Goal: Use online tool/utility: Utilize a website feature to perform a specific function

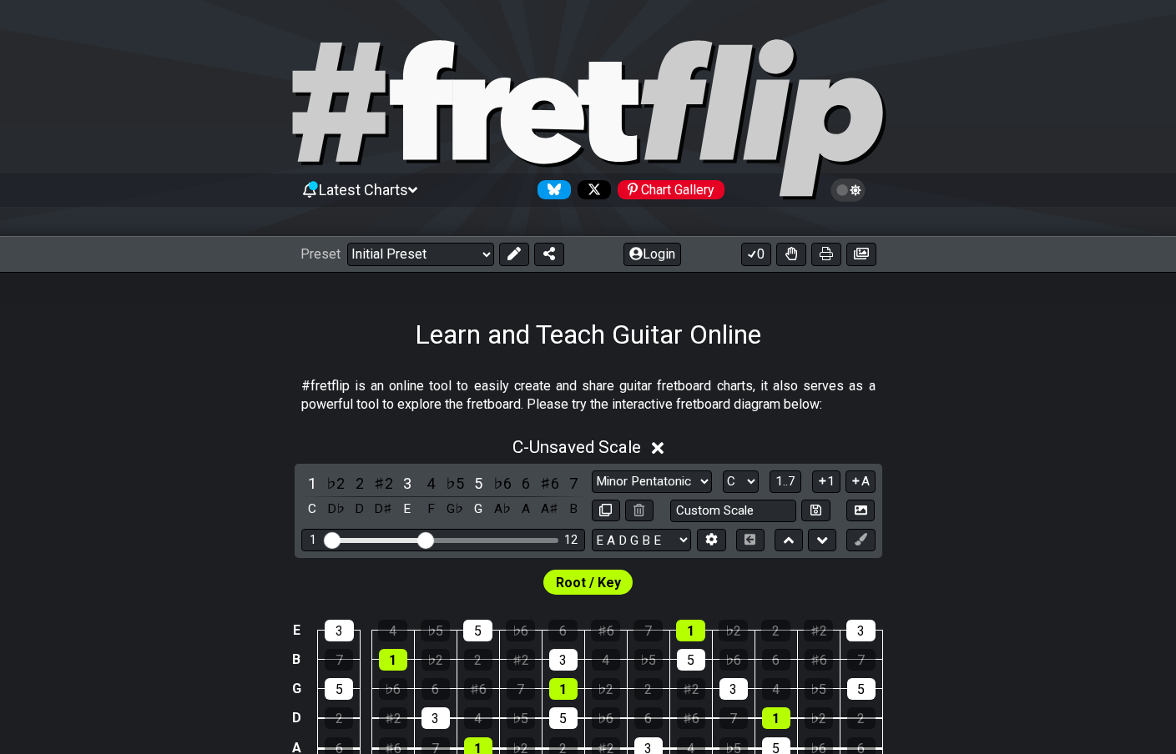
scroll to position [114, 0]
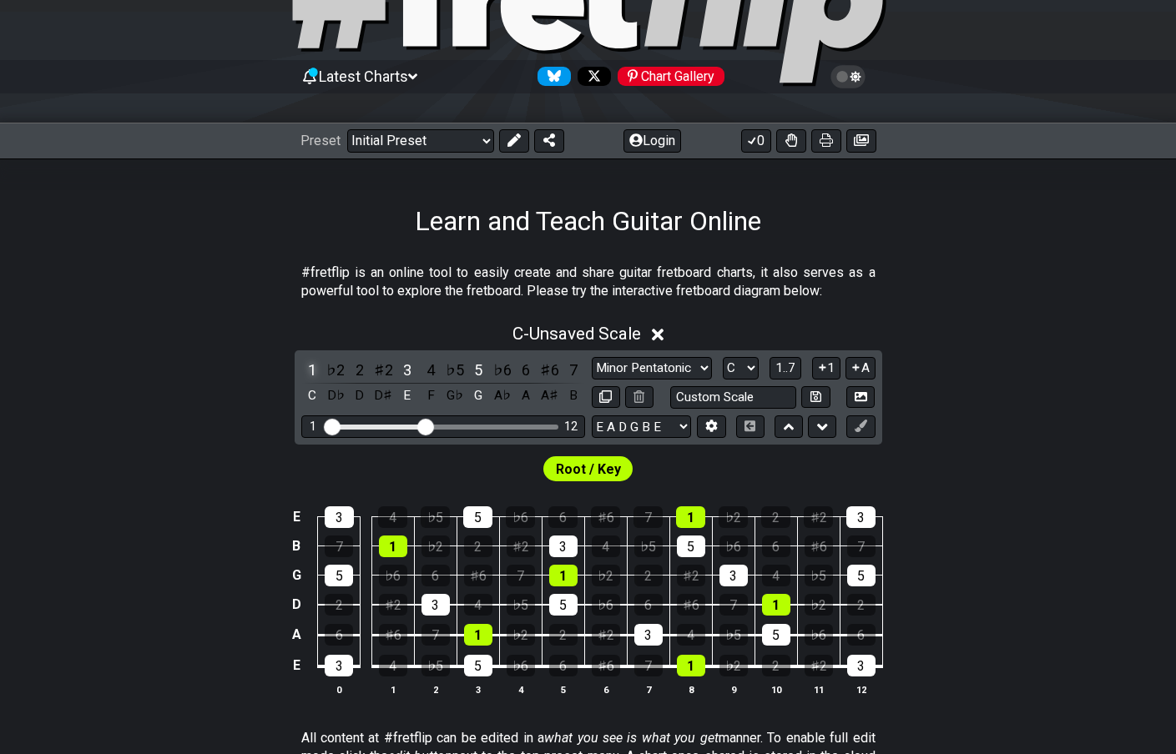
click at [313, 369] on div "1" at bounding box center [312, 370] width 22 height 23
click at [407, 367] on div "3" at bounding box center [407, 370] width 22 height 23
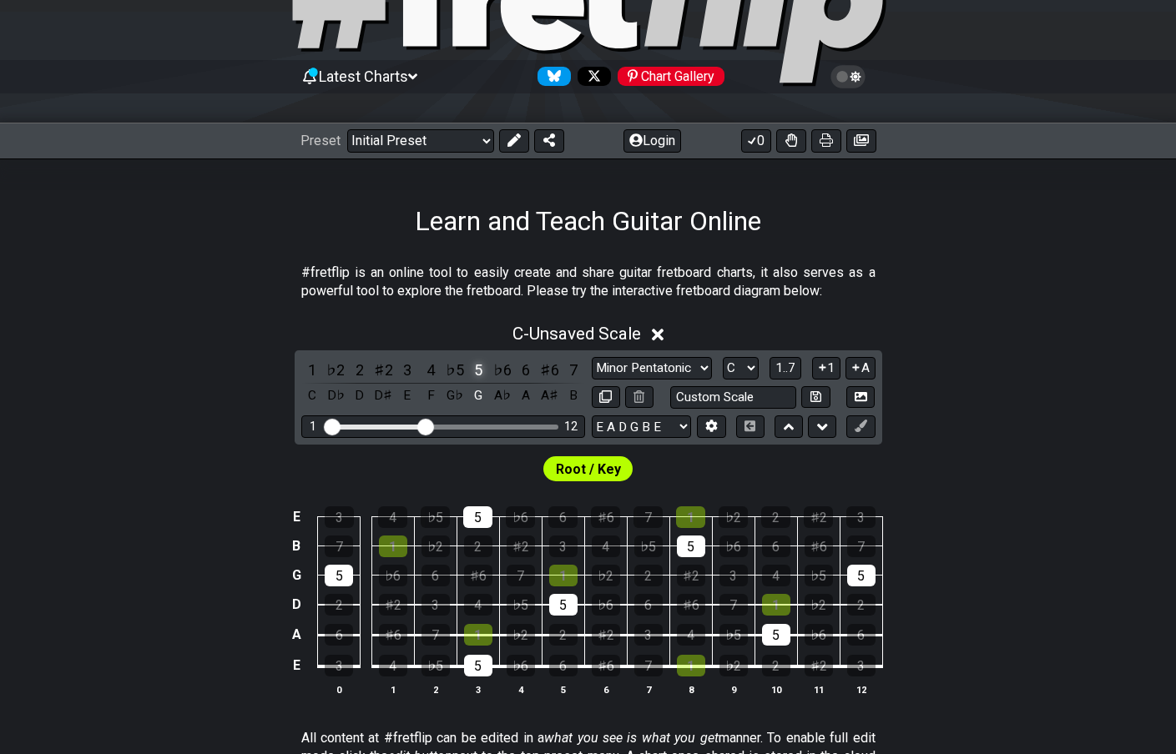
click at [472, 361] on div "5" at bounding box center [478, 370] width 22 height 23
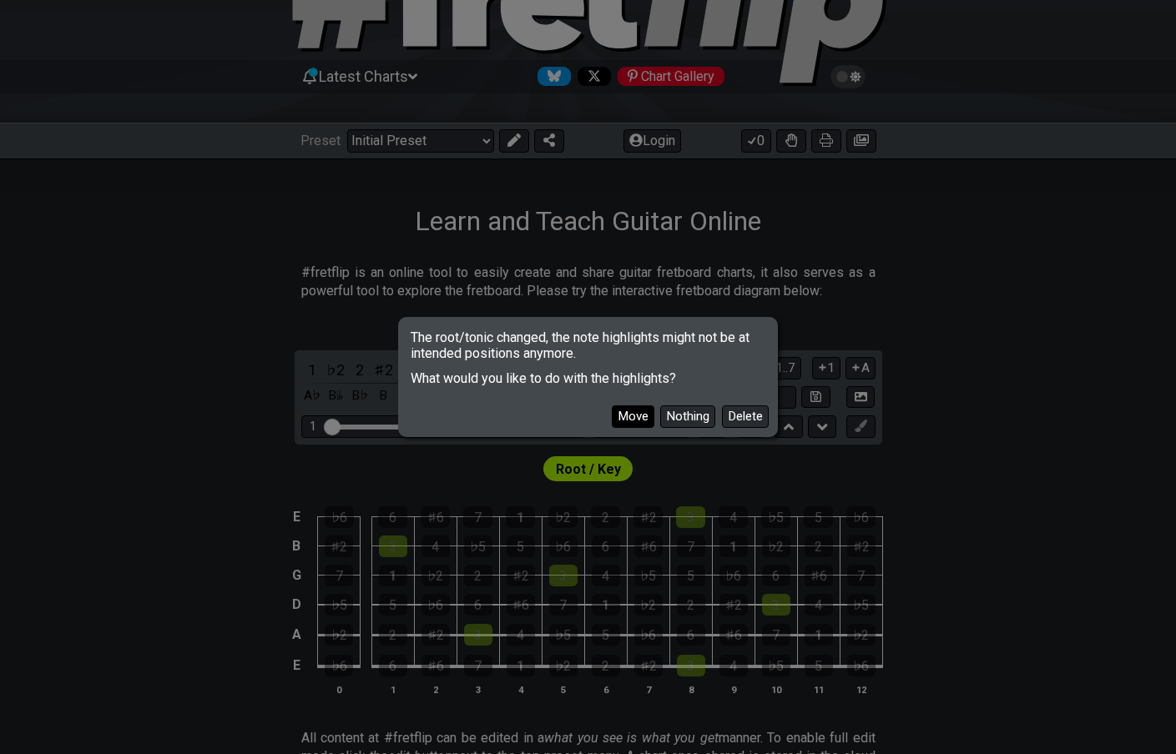
click at [631, 418] on button "Move" at bounding box center [633, 417] width 43 height 23
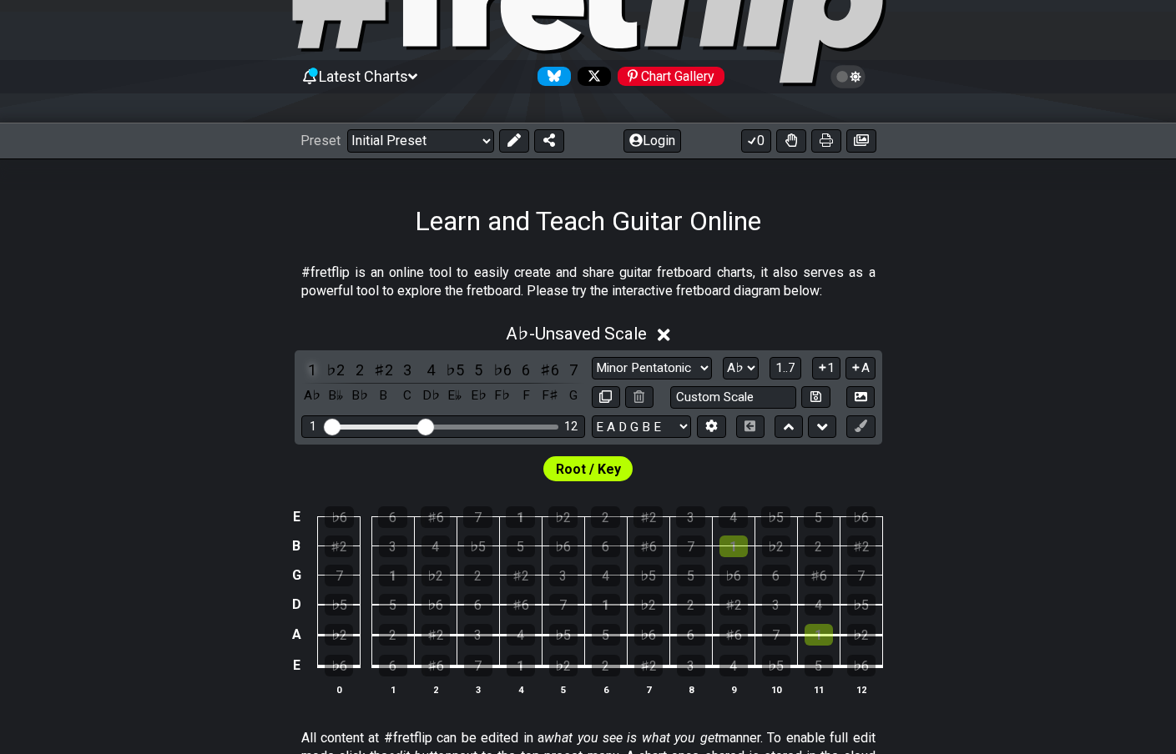
click at [313, 370] on div "1" at bounding box center [312, 370] width 22 height 23
click at [403, 361] on div "3" at bounding box center [407, 370] width 22 height 23
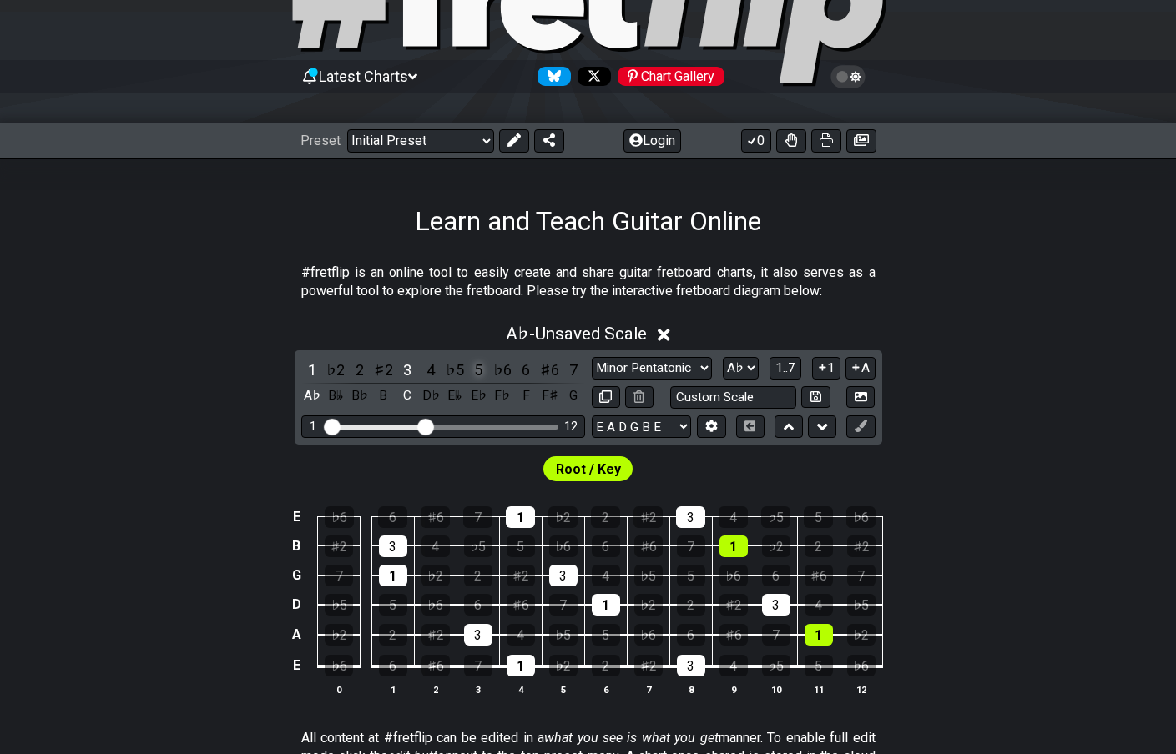
click at [473, 373] on div "5" at bounding box center [478, 370] width 22 height 23
select select "C"
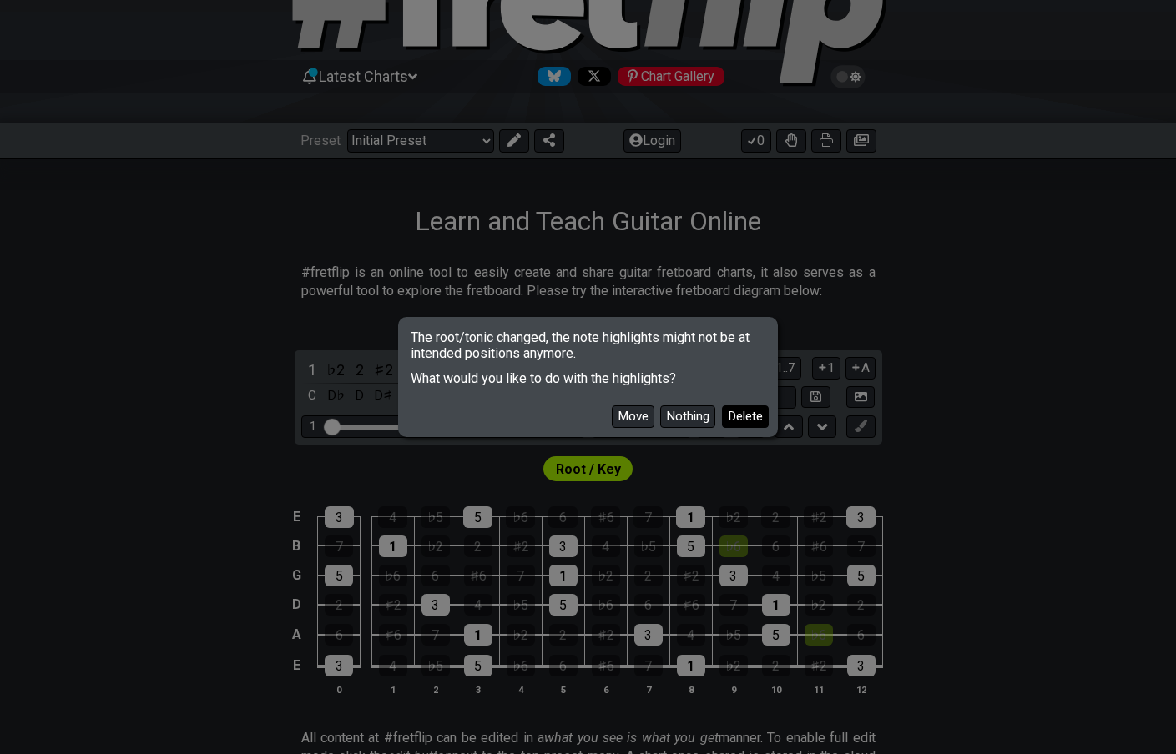
click at [746, 422] on button "Delete" at bounding box center [745, 417] width 47 height 23
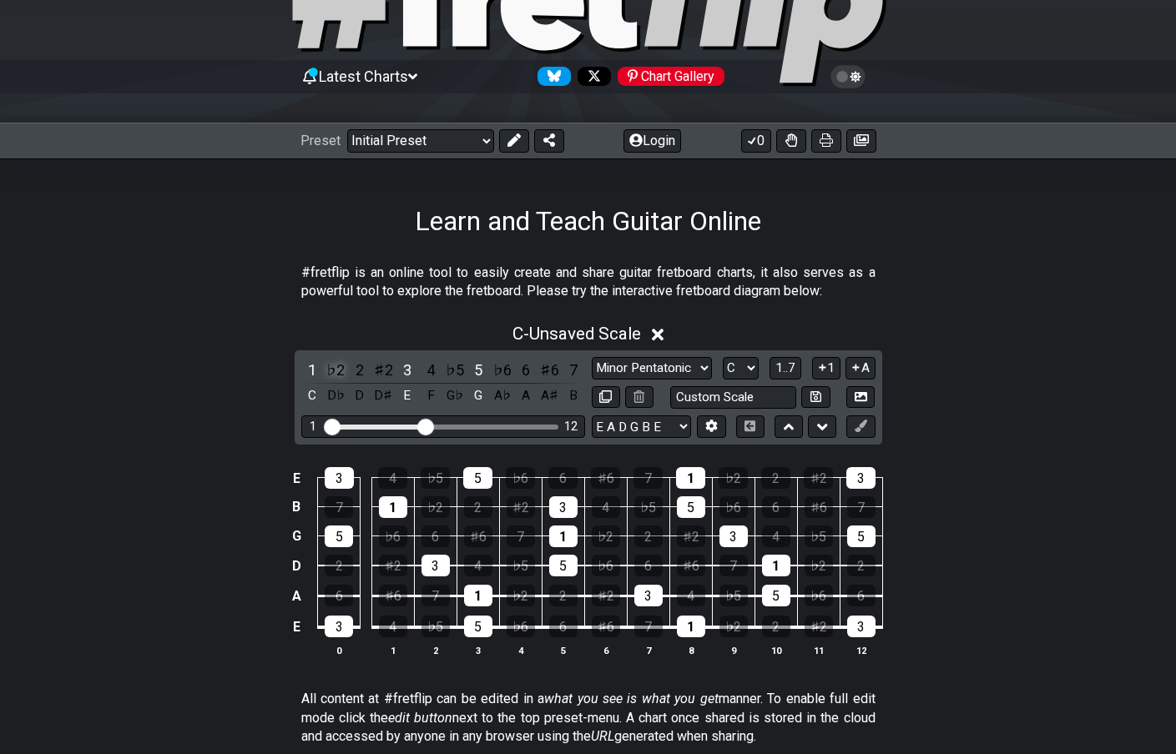
drag, startPoint x: 309, startPoint y: 370, endPoint x: 337, endPoint y: 363, distance: 29.2
click at [309, 370] on div "1" at bounding box center [312, 370] width 22 height 23
drag, startPoint x: 406, startPoint y: 367, endPoint x: 428, endPoint y: 369, distance: 22.6
click at [406, 367] on div "3" at bounding box center [407, 370] width 22 height 23
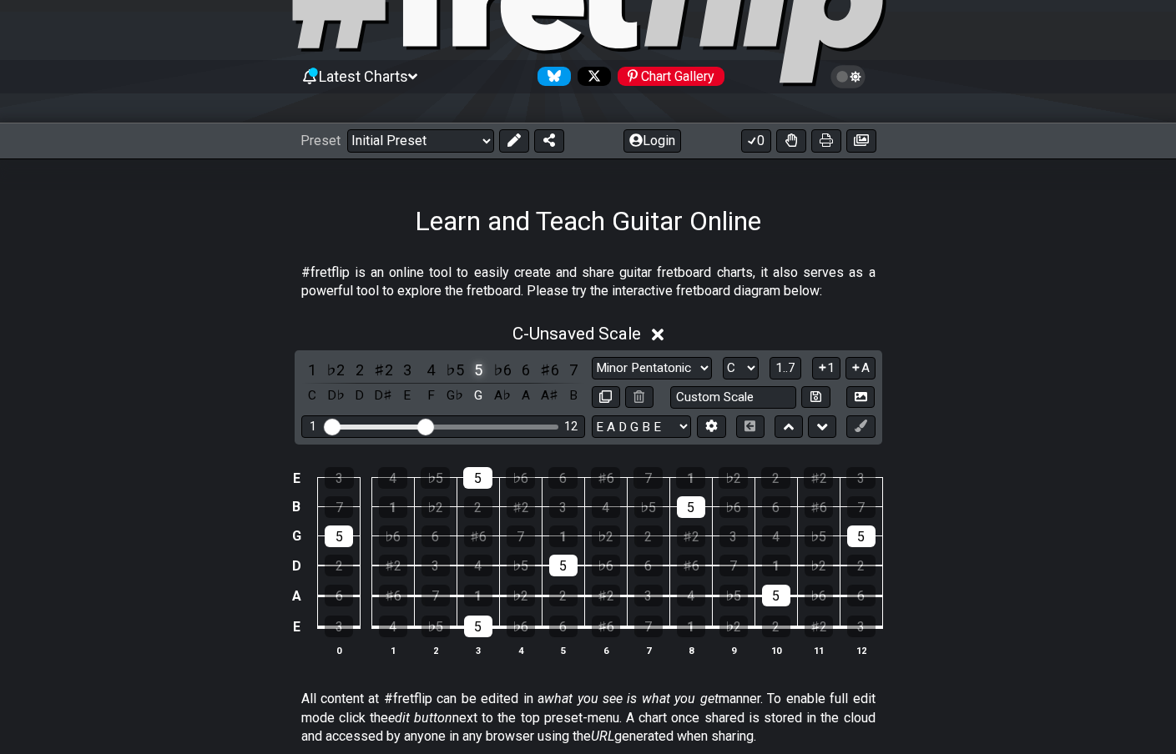
click at [481, 371] on div "5" at bounding box center [478, 370] width 22 height 23
click at [516, 369] on div "6" at bounding box center [526, 370] width 22 height 23
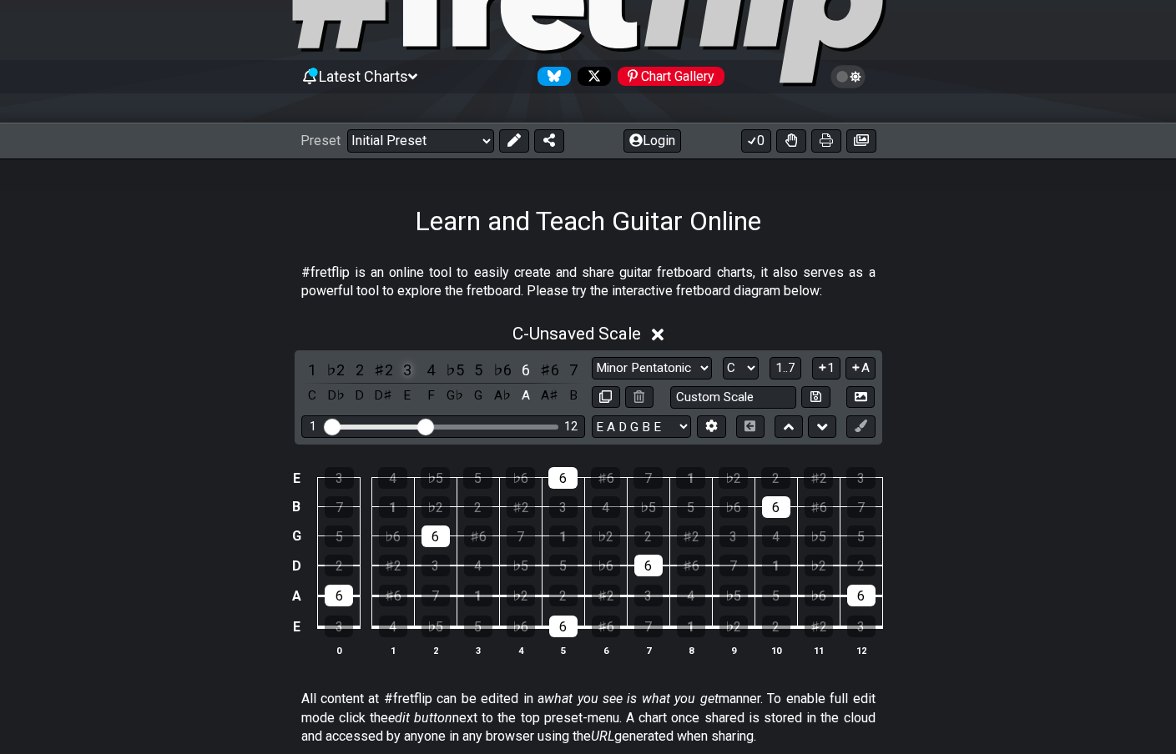
click at [399, 370] on div "3" at bounding box center [407, 370] width 22 height 23
click at [314, 371] on div "1" at bounding box center [312, 370] width 22 height 23
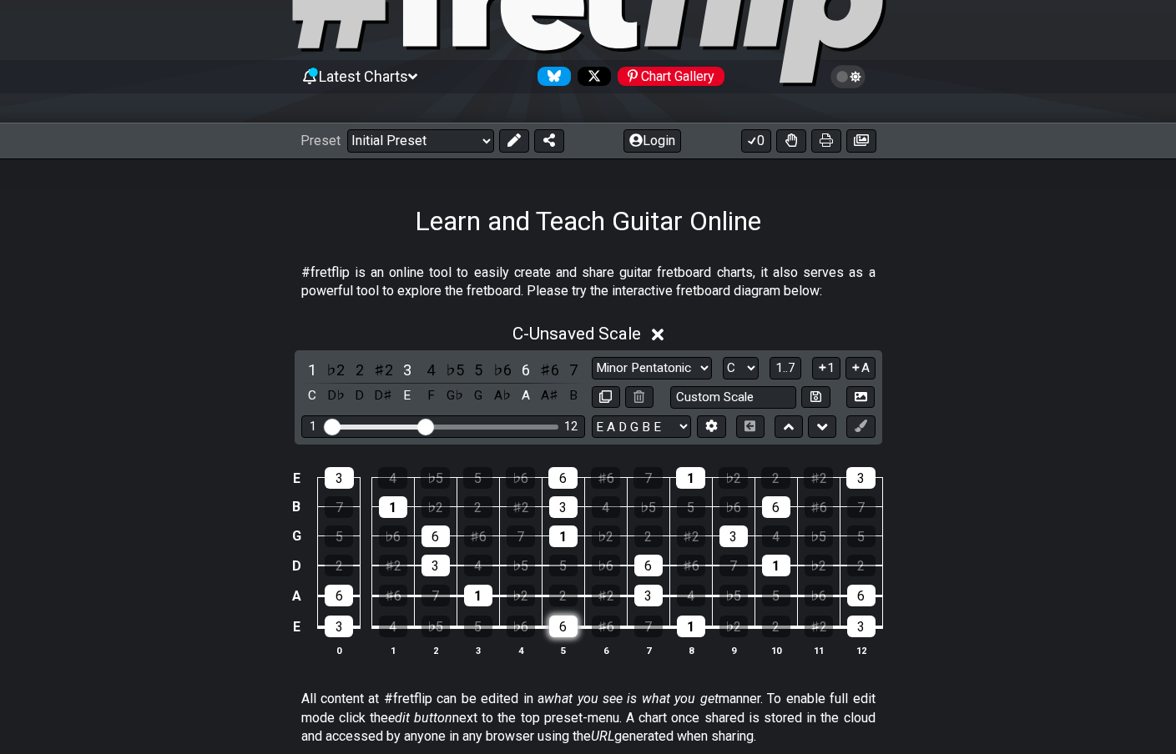
click at [565, 633] on div "6" at bounding box center [563, 627] width 28 height 22
click at [564, 636] on div "6" at bounding box center [563, 627] width 28 height 22
click at [523, 376] on div "6" at bounding box center [526, 370] width 22 height 23
click at [520, 392] on div "A" at bounding box center [526, 396] width 22 height 23
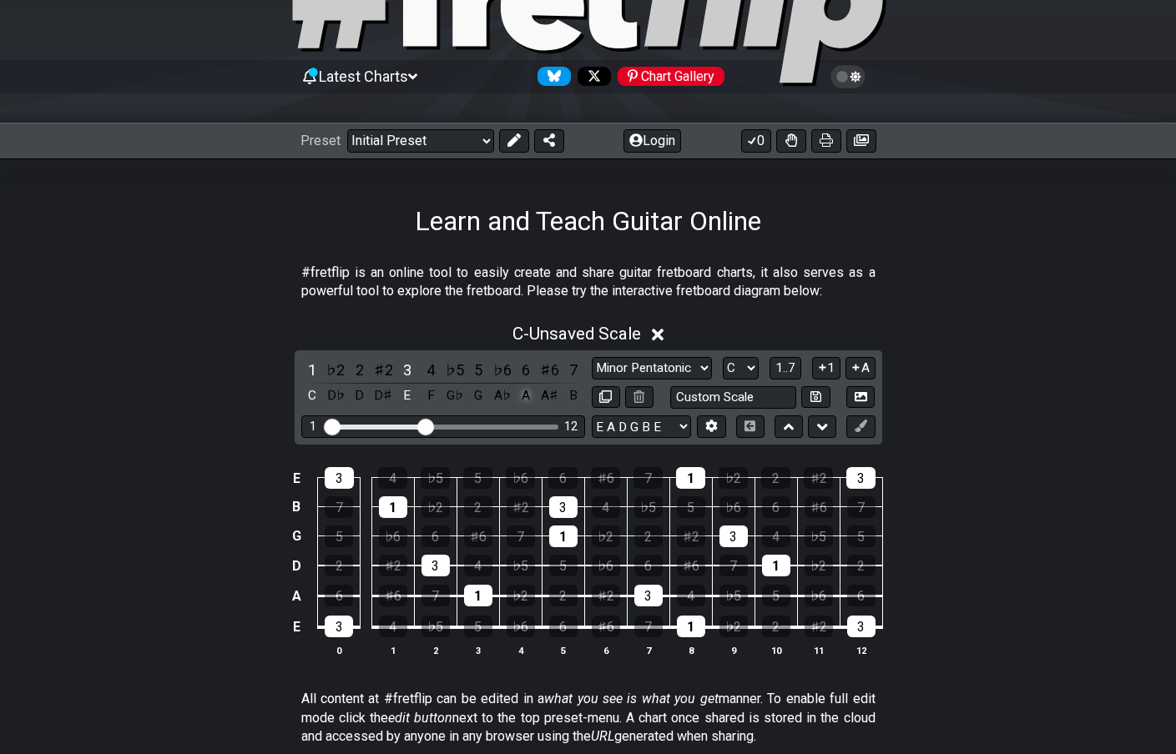
click at [520, 393] on div "A" at bounding box center [526, 396] width 22 height 23
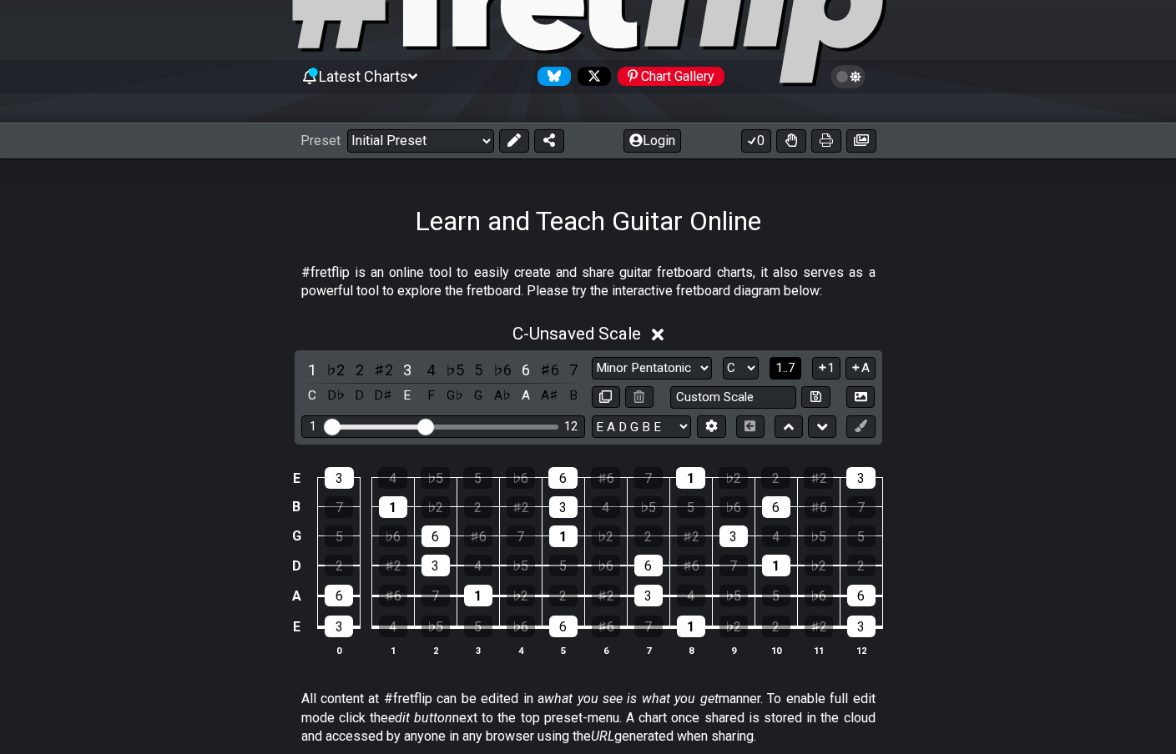
click at [781, 366] on span "1..7" at bounding box center [785, 368] width 20 height 15
click at [781, 366] on button "..." at bounding box center [785, 368] width 28 height 23
click at [318, 373] on div "C" at bounding box center [312, 370] width 22 height 23
click at [406, 361] on div "E" at bounding box center [407, 370] width 22 height 23
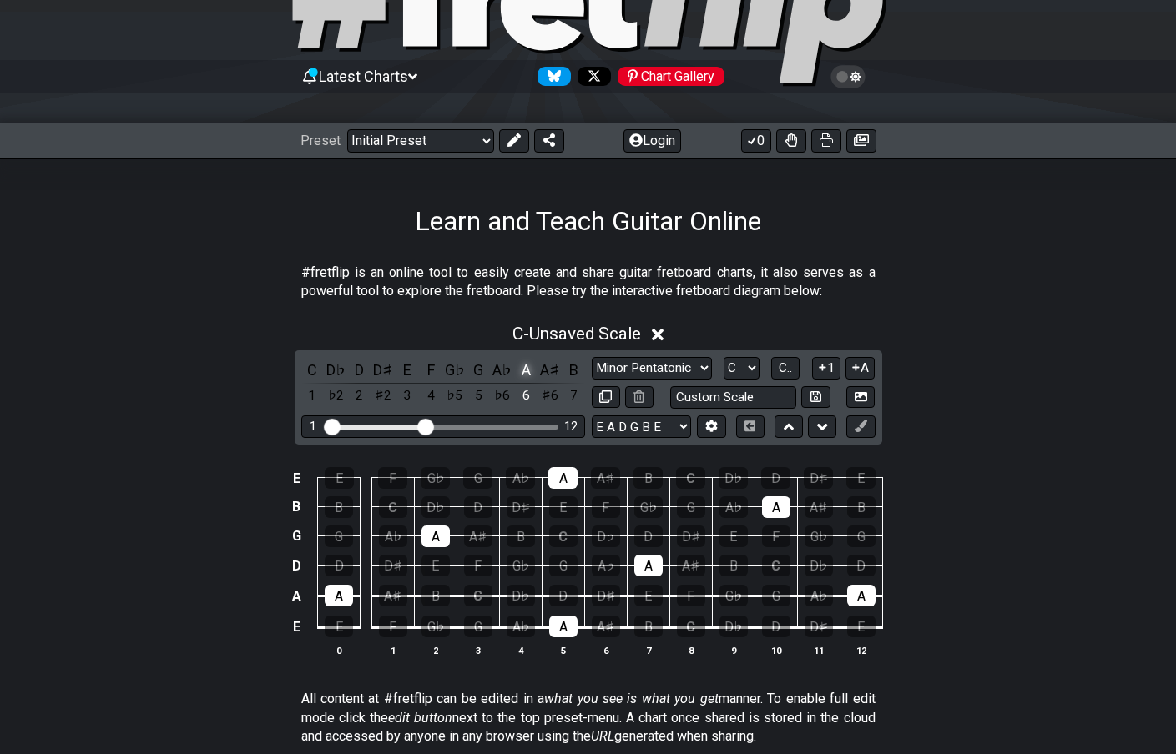
click at [521, 361] on div "A" at bounding box center [526, 370] width 22 height 23
click at [320, 370] on div "C" at bounding box center [312, 370] width 22 height 23
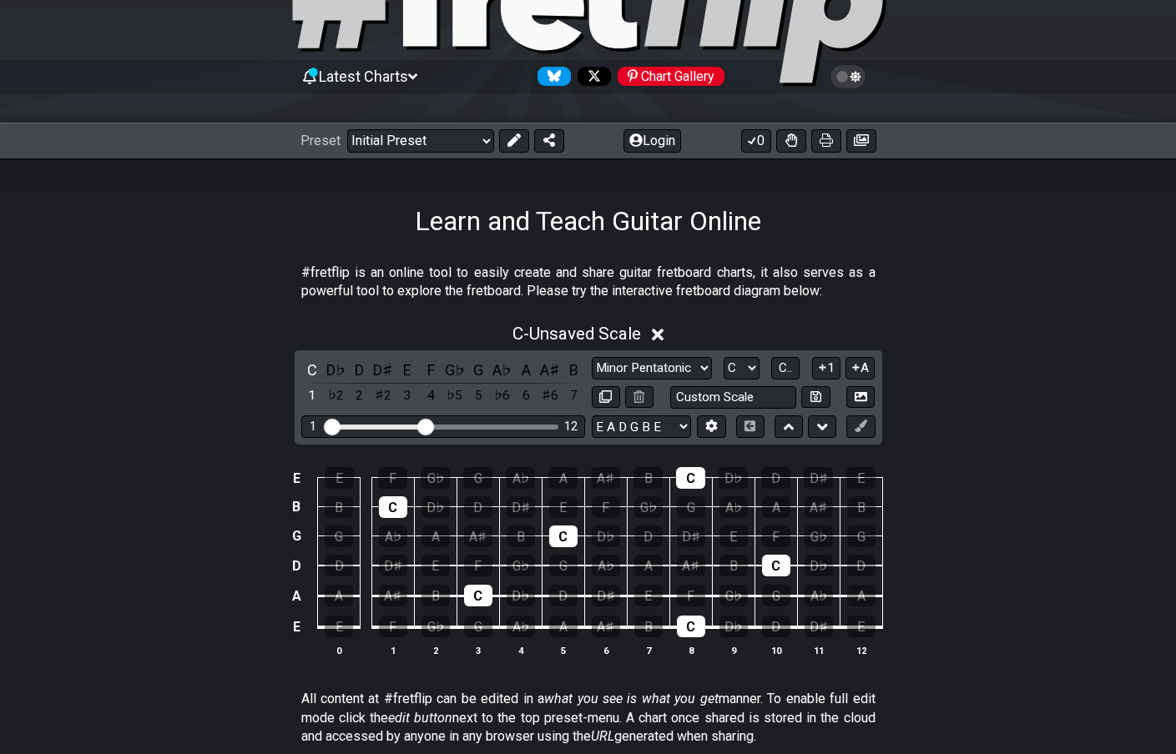
drag, startPoint x: 356, startPoint y: 366, endPoint x: 371, endPoint y: 367, distance: 14.3
click at [357, 366] on div "D" at bounding box center [360, 370] width 22 height 23
click at [359, 371] on div "D" at bounding box center [360, 370] width 22 height 23
click at [404, 367] on div "E" at bounding box center [407, 370] width 22 height 23
click at [484, 368] on div "G" at bounding box center [478, 370] width 22 height 23
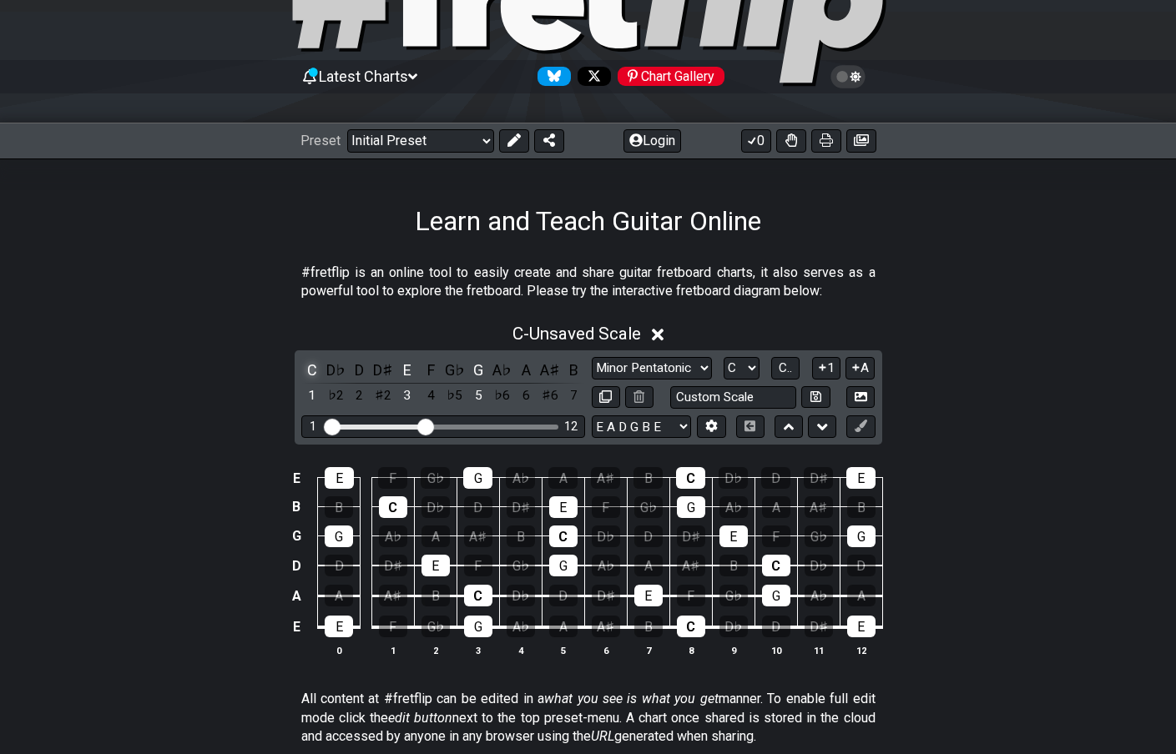
click at [318, 369] on div "C" at bounding box center [312, 370] width 22 height 23
click at [413, 369] on div "E" at bounding box center [407, 370] width 22 height 23
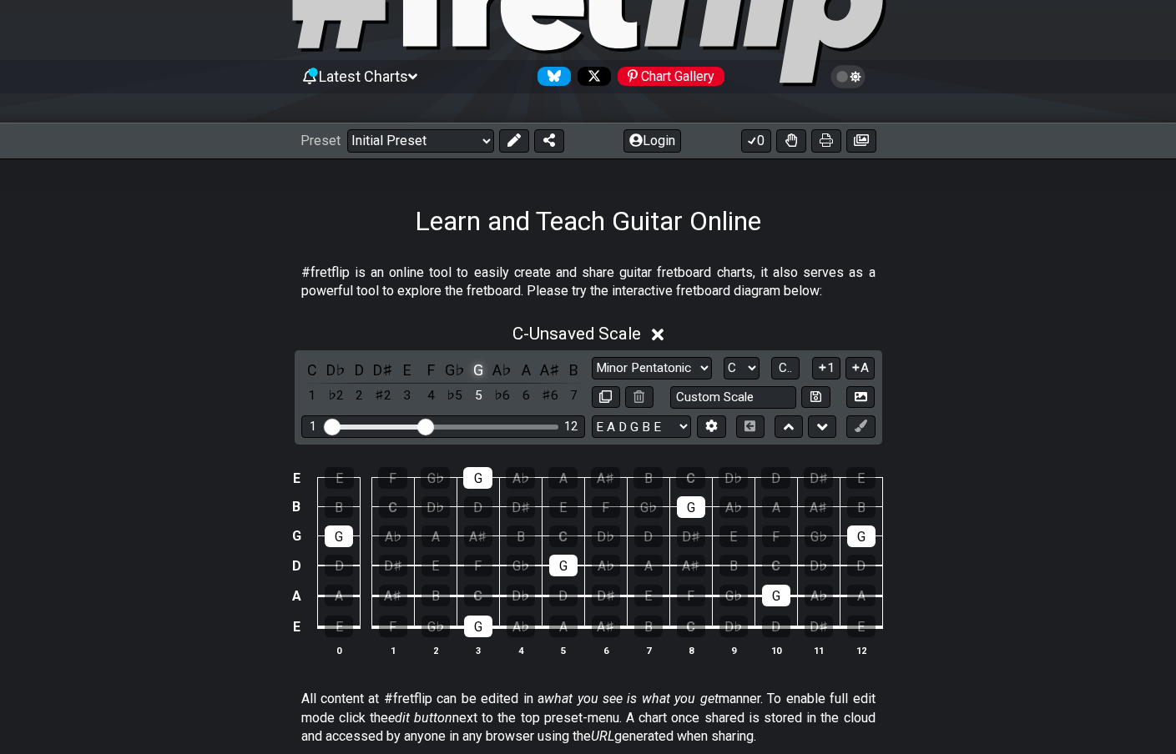
click at [474, 365] on div "G" at bounding box center [478, 370] width 22 height 23
click at [520, 372] on div "A" at bounding box center [526, 370] width 22 height 23
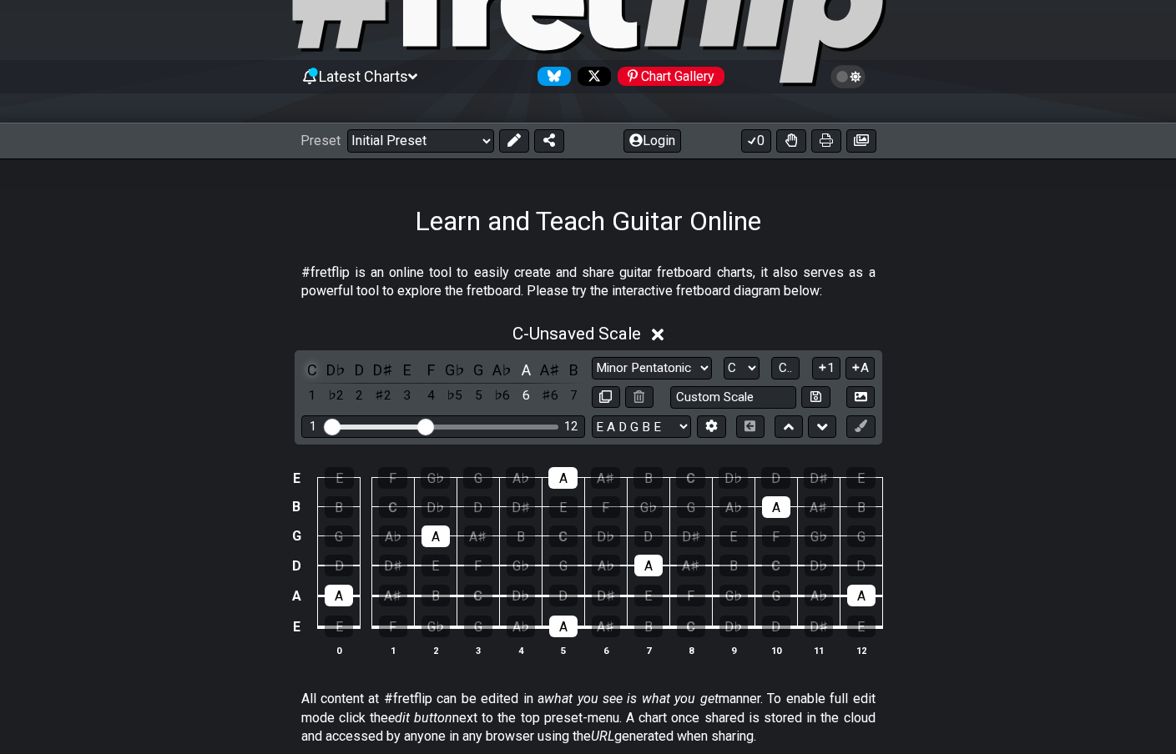
click at [315, 374] on div "C" at bounding box center [312, 370] width 22 height 23
click at [399, 367] on div "E" at bounding box center [407, 370] width 22 height 23
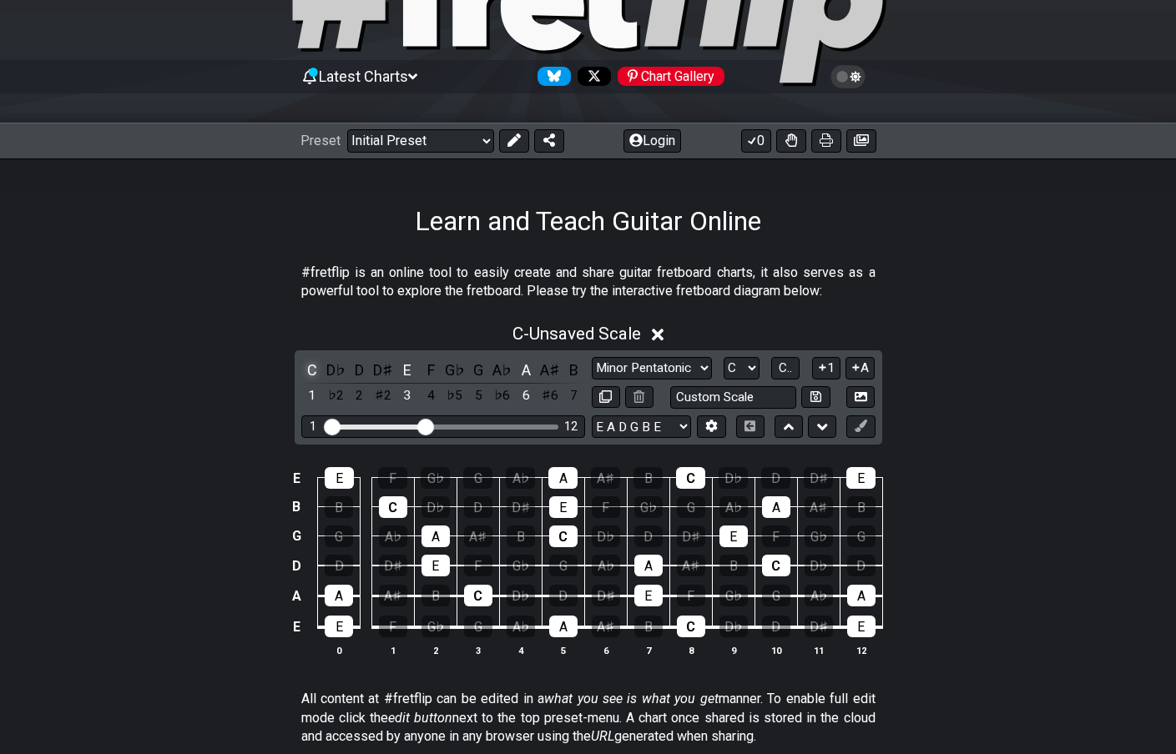
click at [311, 361] on div "C" at bounding box center [312, 370] width 22 height 23
click at [401, 362] on div "E" at bounding box center [407, 370] width 22 height 23
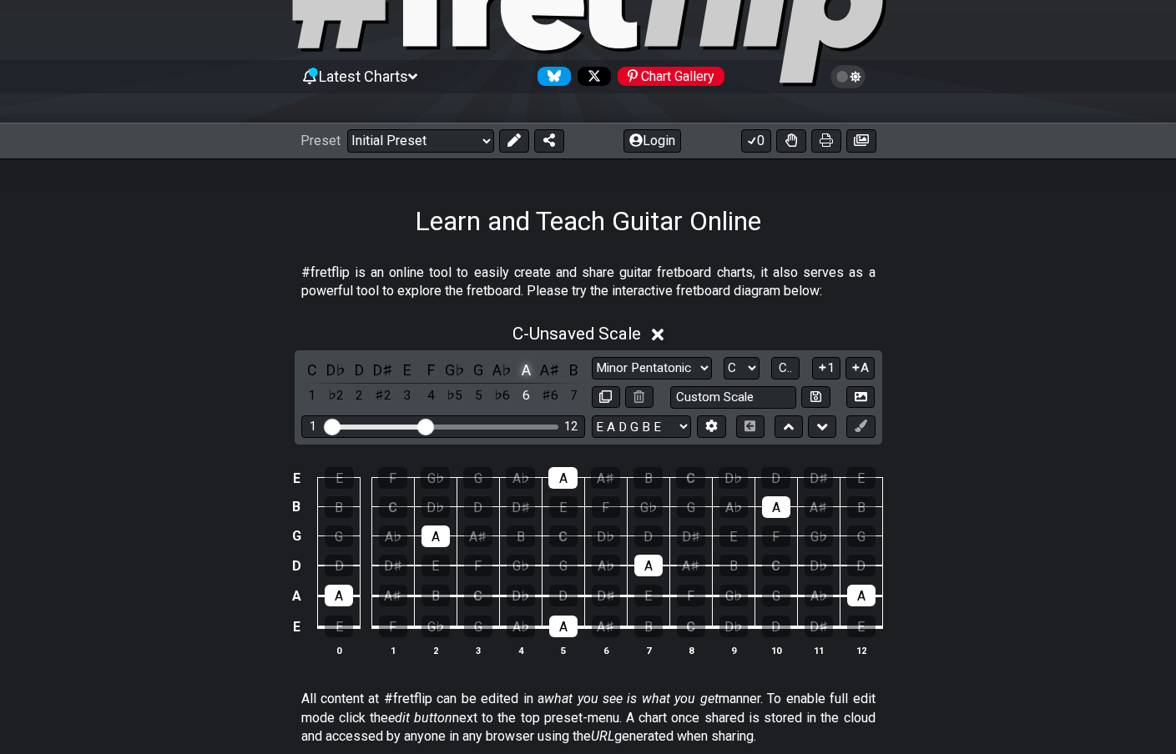
click at [529, 368] on div "A" at bounding box center [526, 370] width 22 height 23
click at [410, 370] on div "E" at bounding box center [407, 370] width 22 height 23
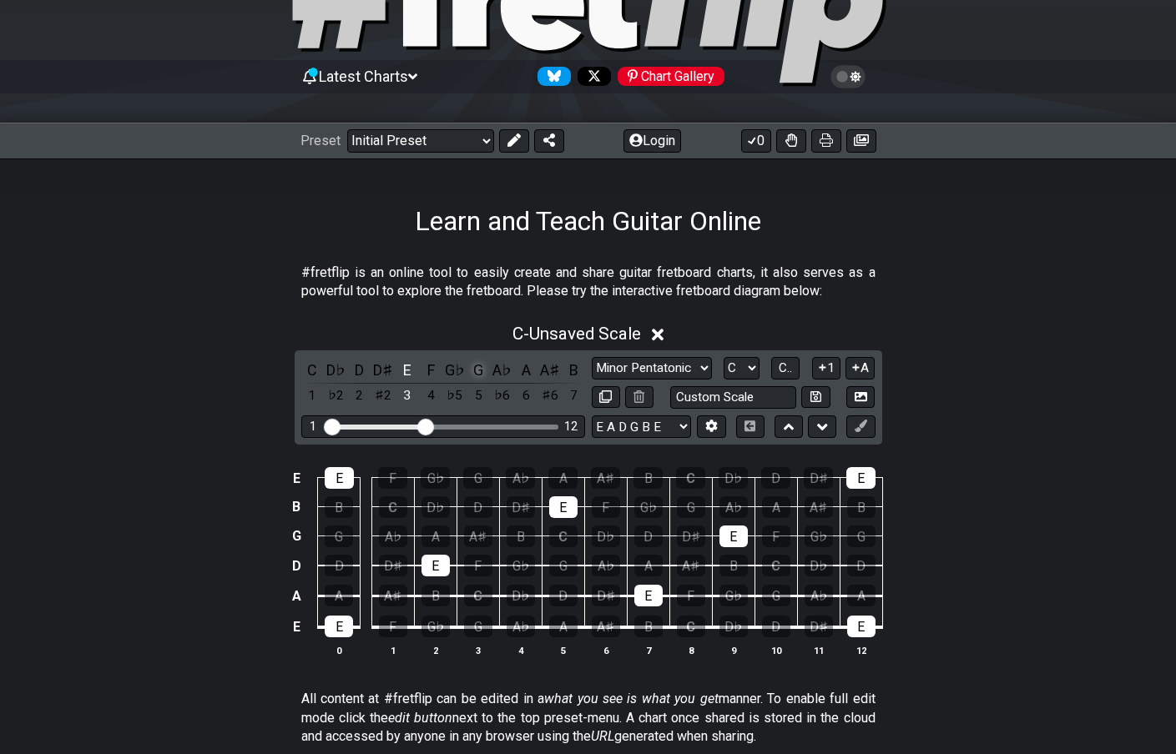
click at [472, 371] on div "G" at bounding box center [478, 370] width 22 height 23
click at [568, 371] on div "B" at bounding box center [574, 370] width 22 height 23
